Goal: Navigation & Orientation: Find specific page/section

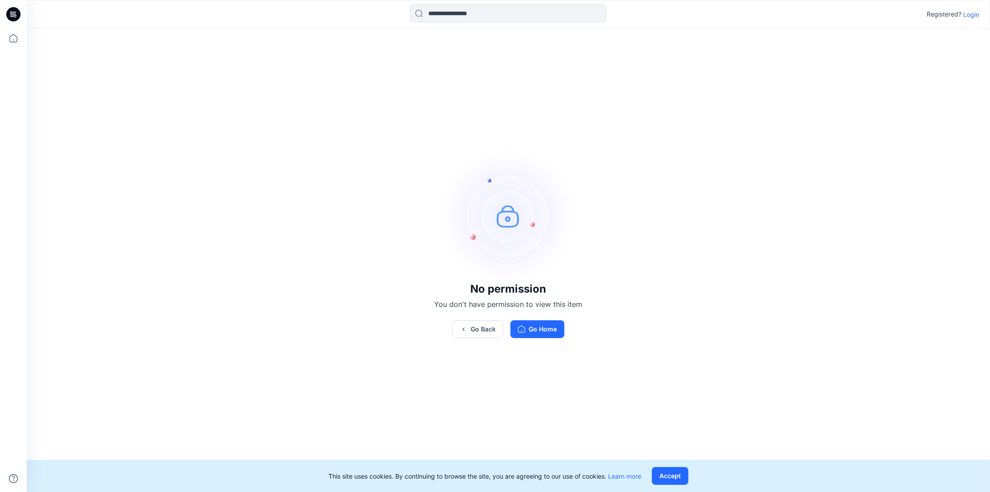
click at [757, 317] on div "No permission You don't have permission to view this item Go Back Go Home" at bounding box center [508, 243] width 963 height 429
click at [548, 325] on button "Go Home" at bounding box center [537, 329] width 54 height 18
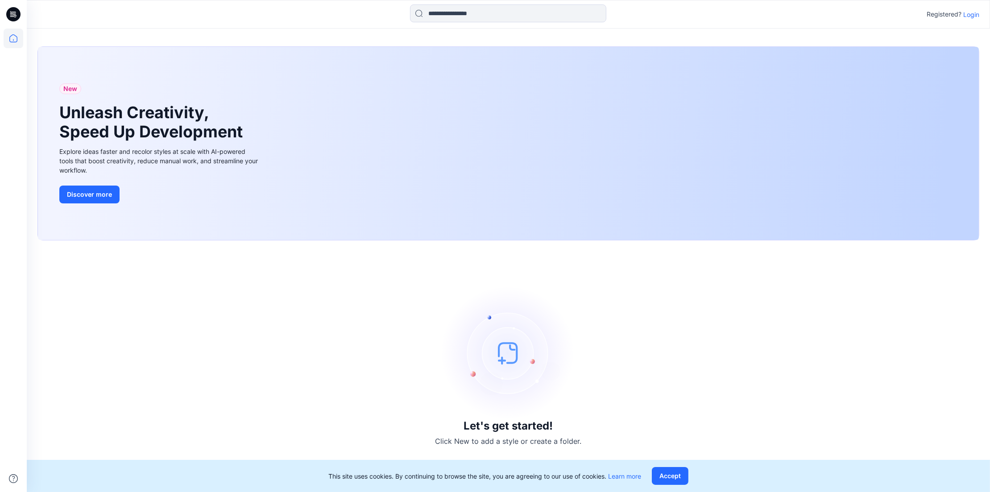
click at [975, 16] on p "Login" at bounding box center [971, 14] width 16 height 9
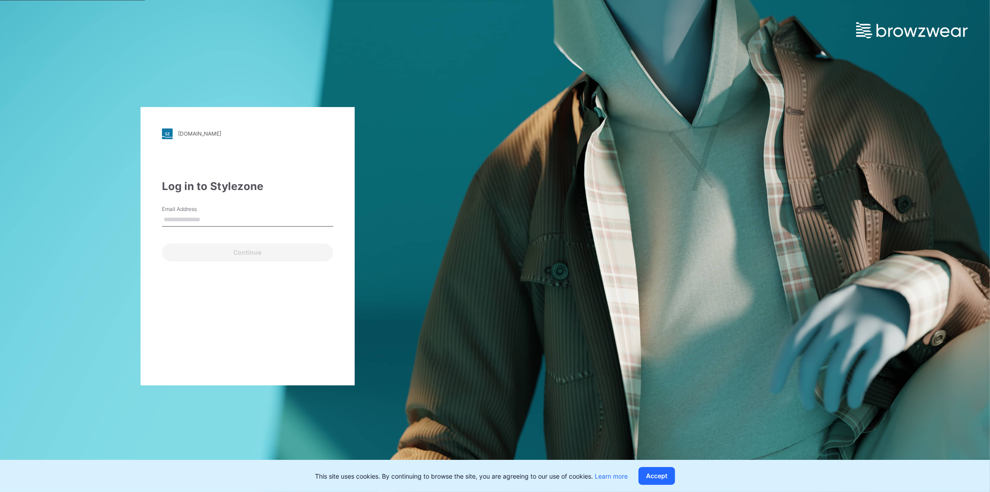
click at [191, 222] on input "Email Address" at bounding box center [247, 219] width 171 height 13
type input "**********"
click at [227, 252] on button "Continue" at bounding box center [247, 252] width 171 height 18
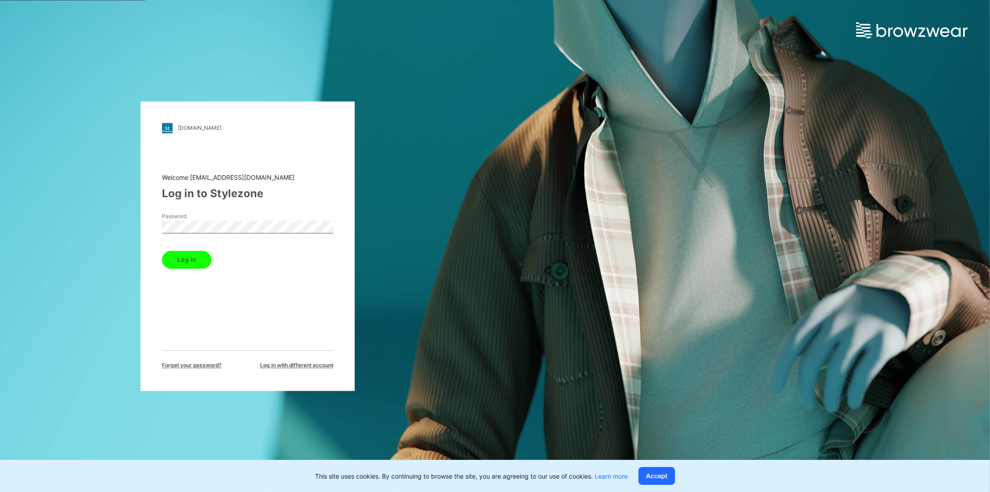
click at [190, 254] on button "Log in" at bounding box center [187, 260] width 50 height 18
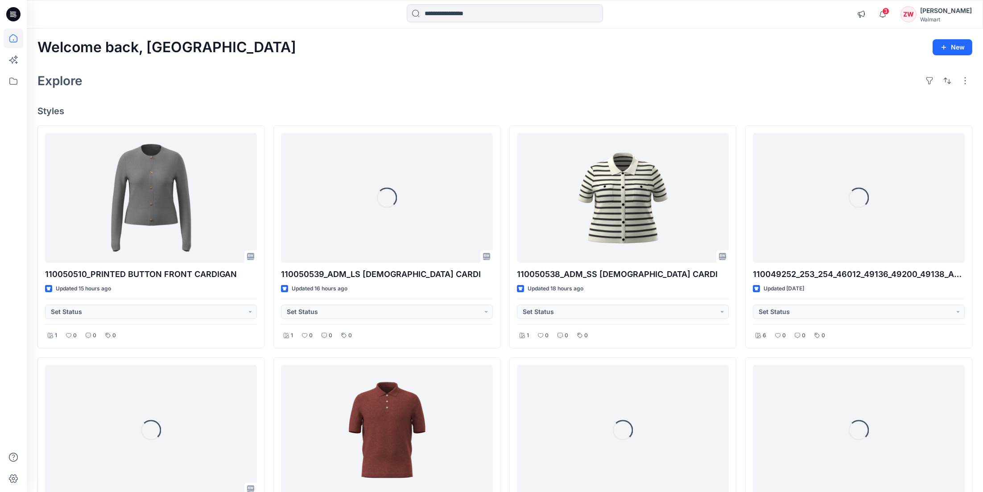
click at [549, 82] on div "Explore" at bounding box center [504, 80] width 935 height 21
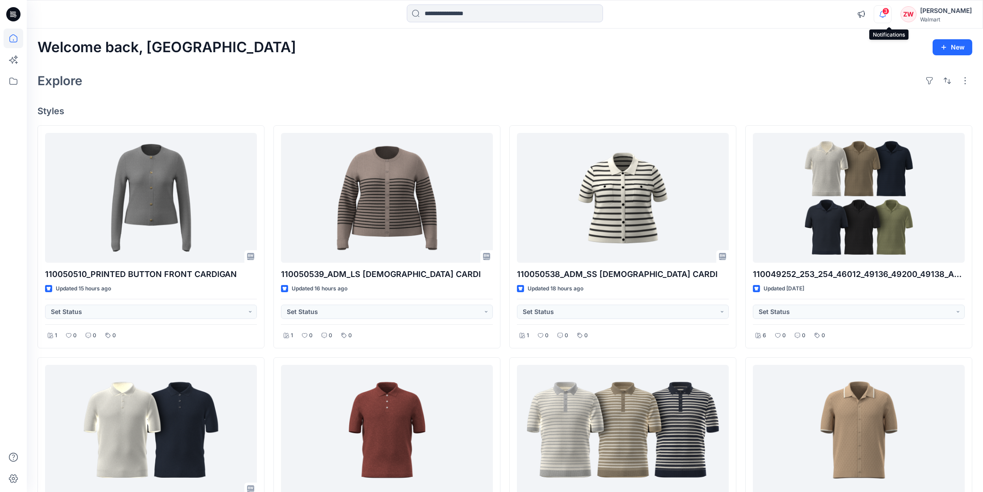
click at [887, 18] on icon "button" at bounding box center [882, 14] width 17 height 18
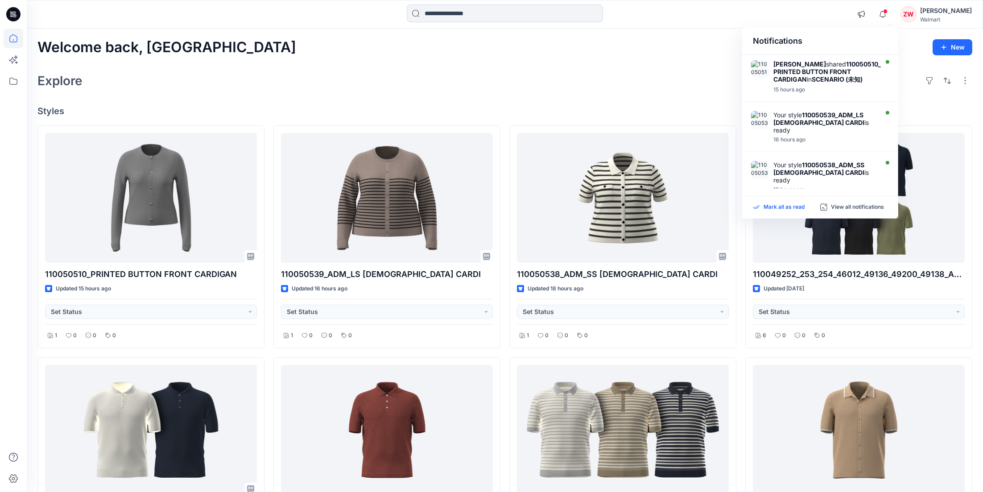
click at [790, 203] on p "Mark all as read" at bounding box center [783, 207] width 41 height 8
click at [615, 33] on div "Welcome back, Zhonglin New Explore Styles 110050510_PRINTED BUTTON FRONT CARDIG…" at bounding box center [505, 442] width 956 height 827
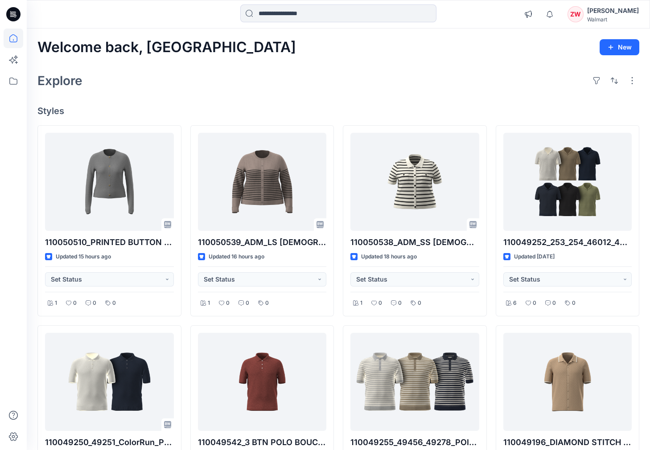
click at [360, 86] on div "Explore" at bounding box center [338, 80] width 602 height 21
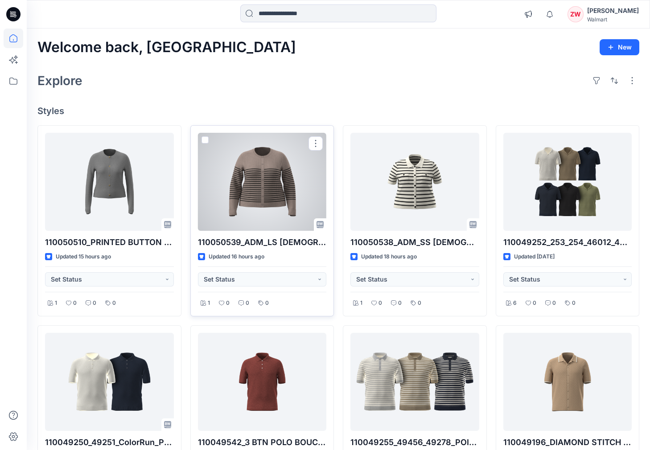
click at [257, 183] on div at bounding box center [262, 182] width 129 height 98
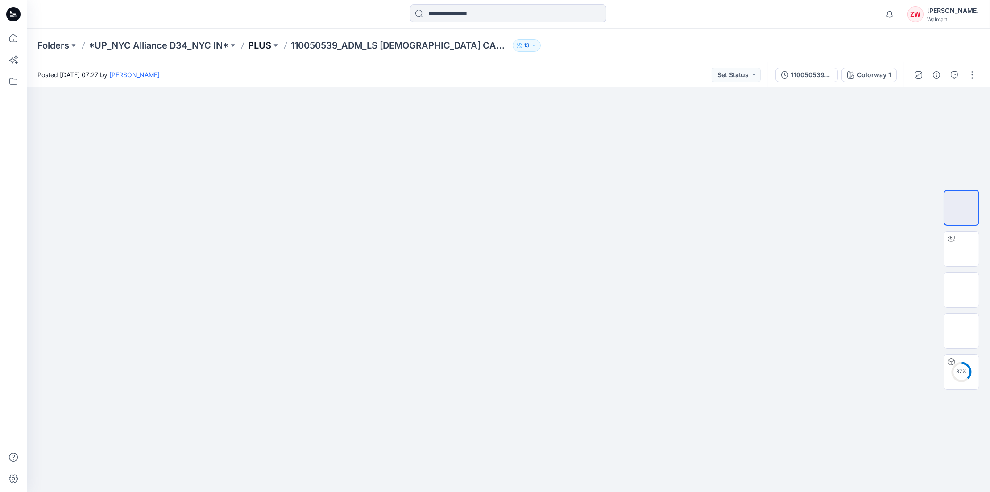
click at [256, 40] on p "PLUS" at bounding box center [259, 45] width 23 height 12
